Goal: Task Accomplishment & Management: Use online tool/utility

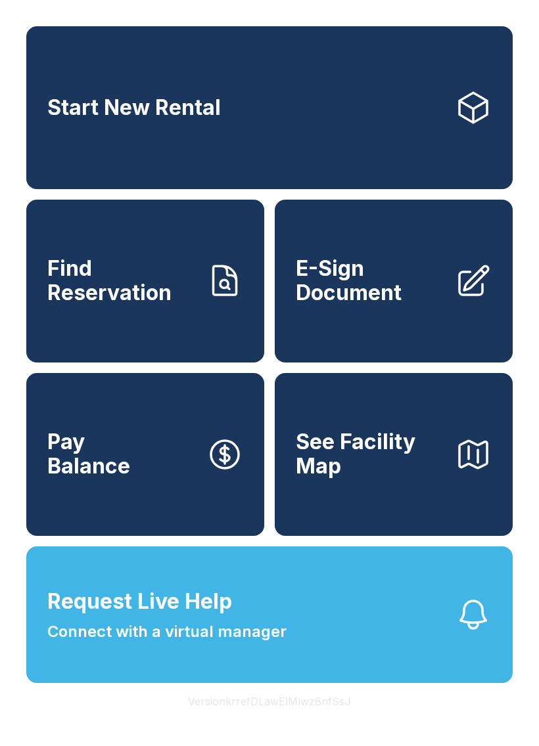
click at [290, 720] on button "Version krrefDLawElMlwz8nfSsJ" at bounding box center [269, 701] width 184 height 37
click at [396, 283] on span "E-Sign Document" at bounding box center [370, 281] width 149 height 48
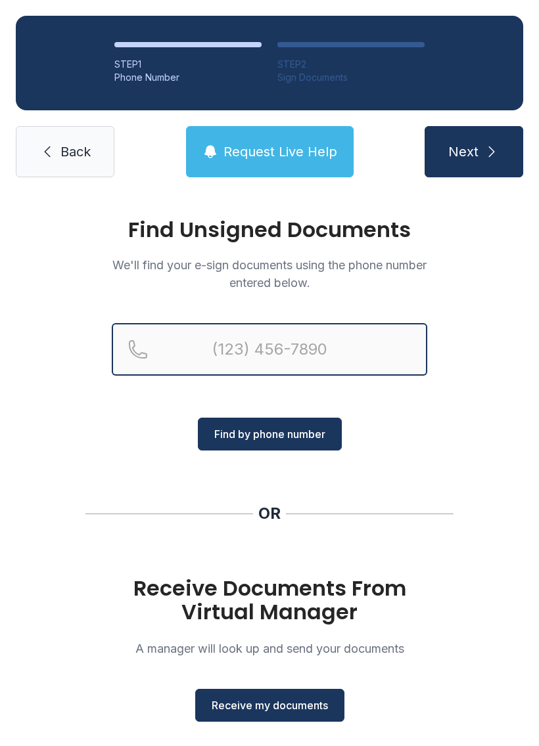
click at [325, 346] on input "Reservation phone number" at bounding box center [269, 349] width 315 height 53
type input "("
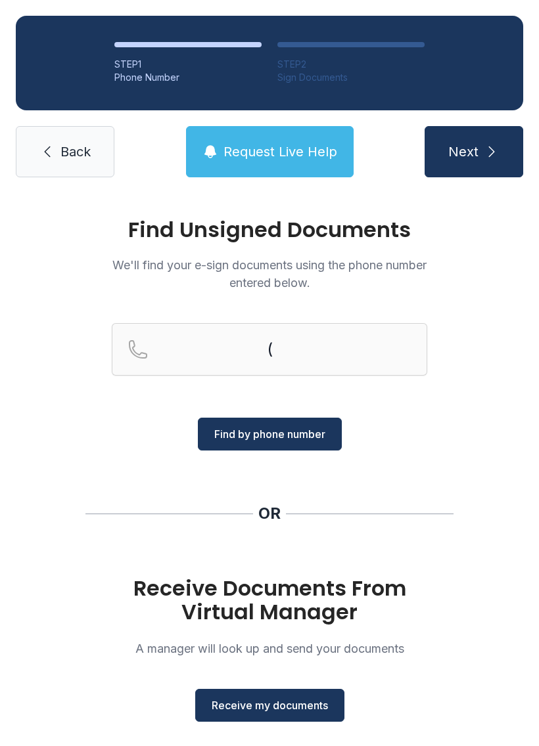
click at [51, 173] on link "Back" at bounding box center [65, 151] width 99 height 51
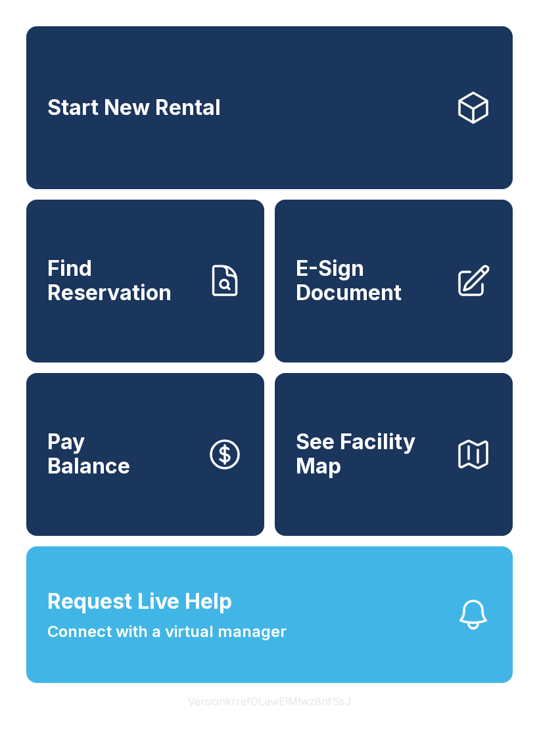
click at [426, 321] on link "E-Sign Document" at bounding box center [394, 281] width 238 height 163
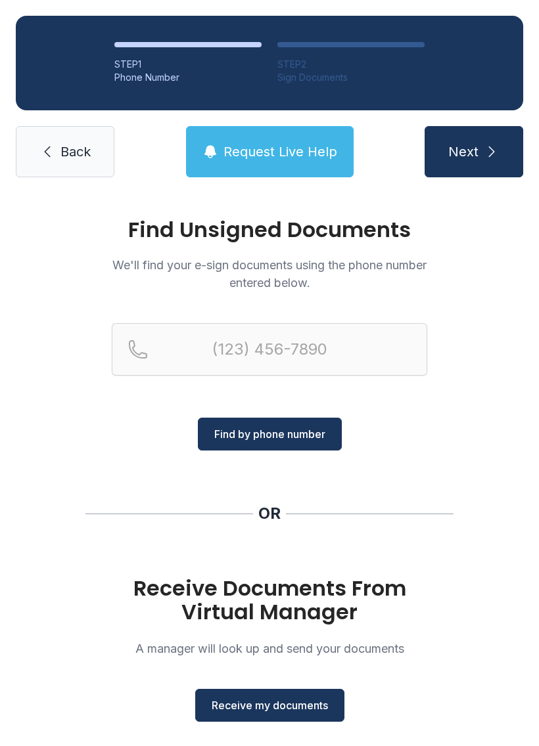
click at [287, 715] on button "Receive my documents" at bounding box center [269, 705] width 149 height 33
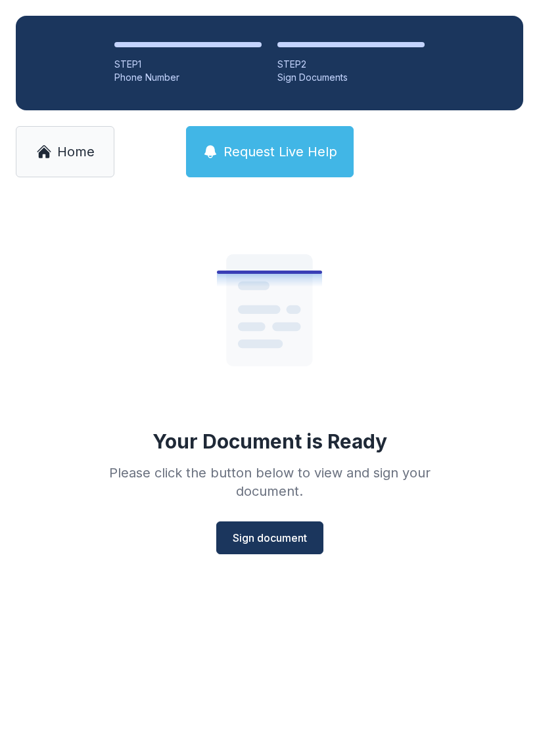
click at [256, 553] on button "Sign document" at bounding box center [269, 538] width 107 height 33
